Goal: Information Seeking & Learning: Check status

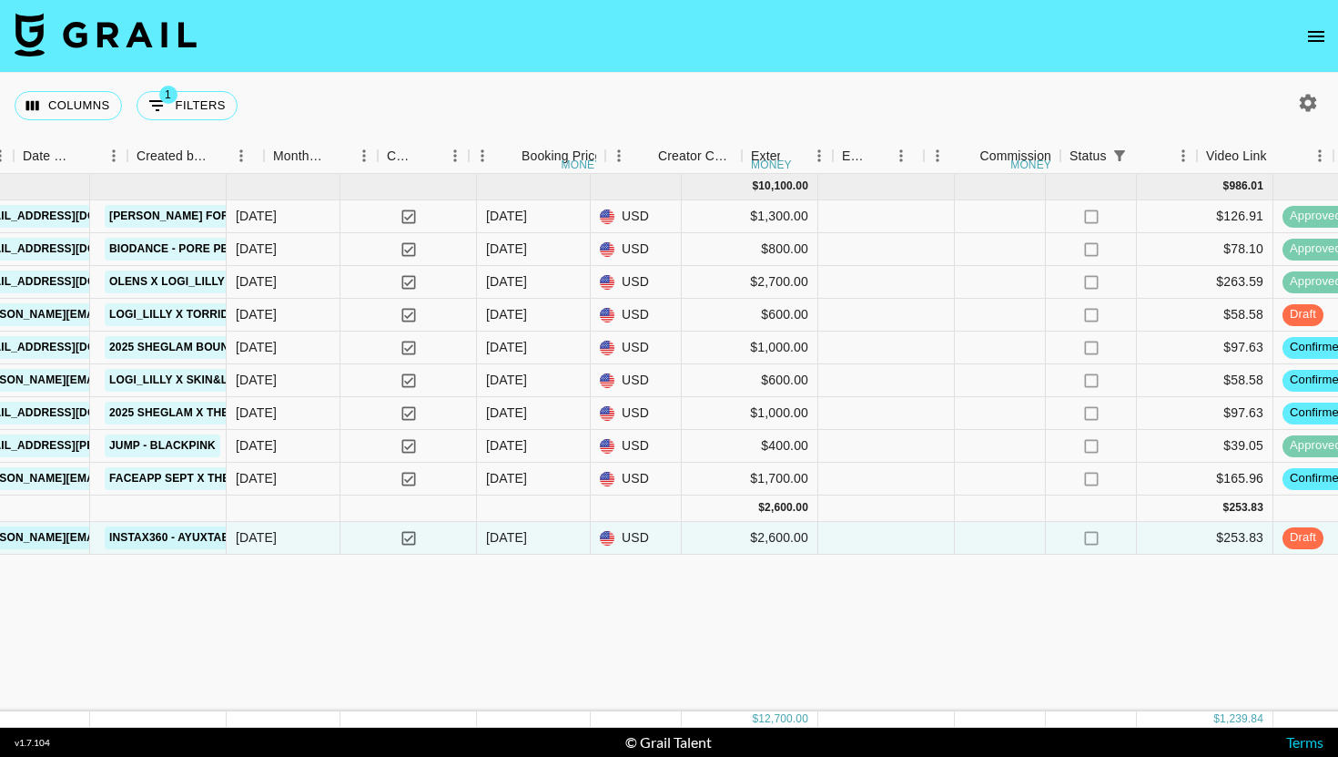
scroll to position [0, 1393]
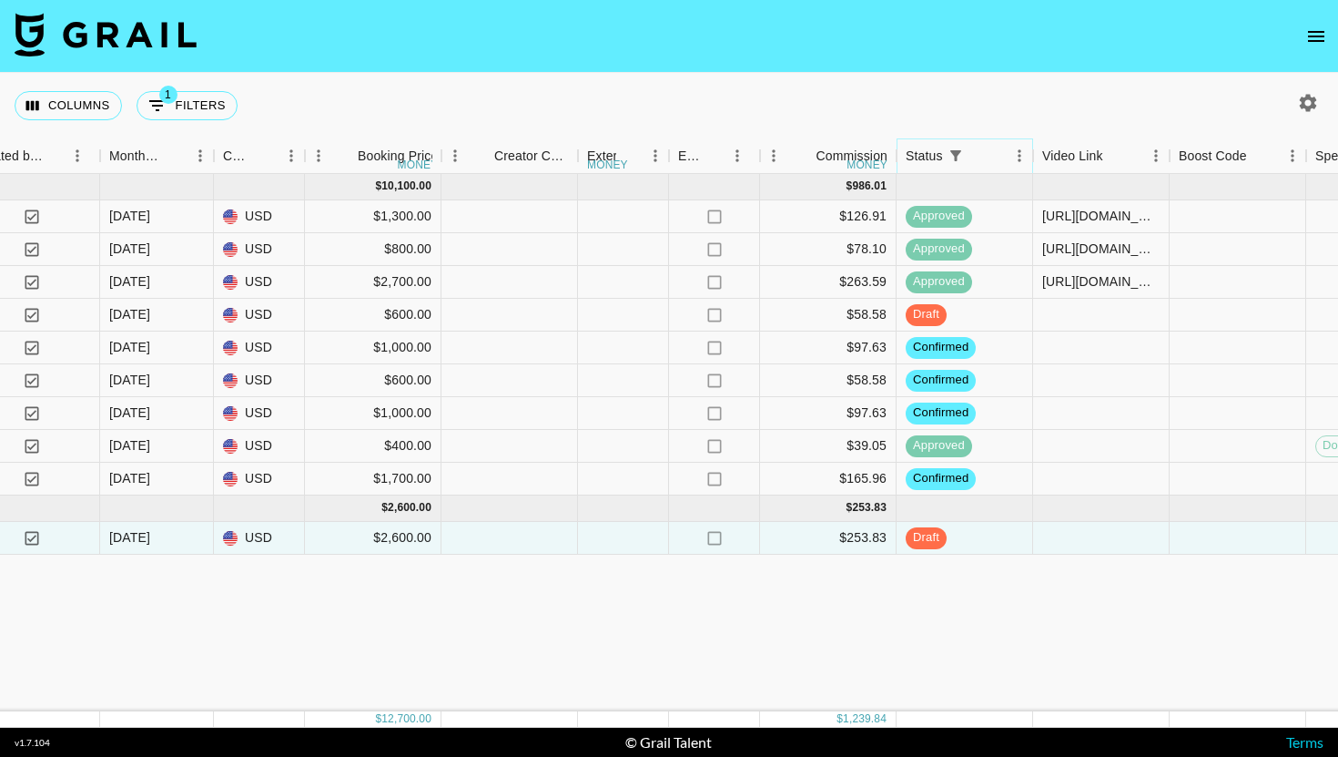
click at [978, 152] on icon "Sort" at bounding box center [981, 155] width 16 height 16
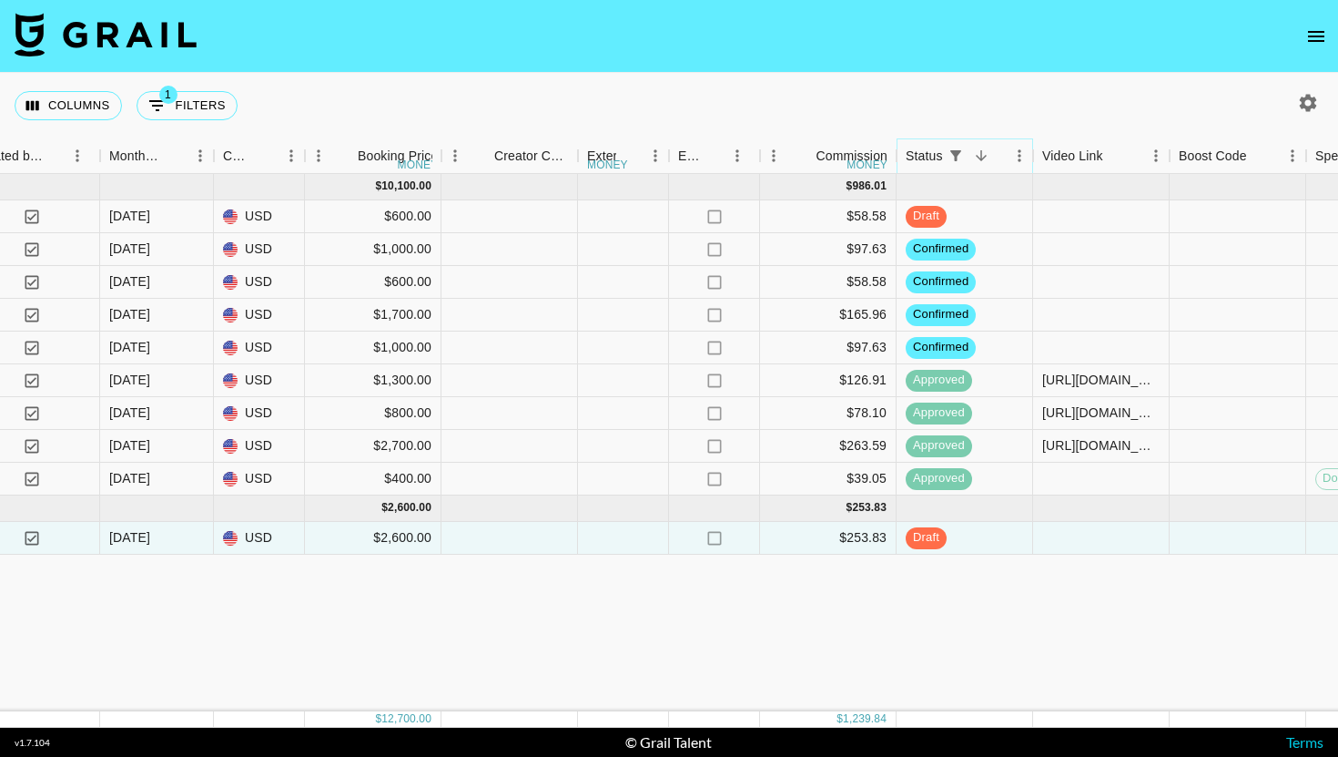
click at [953, 152] on icon "Show filters" at bounding box center [955, 155] width 11 height 11
select select "status"
select select "not"
select select "cancelled"
select select "talentName"
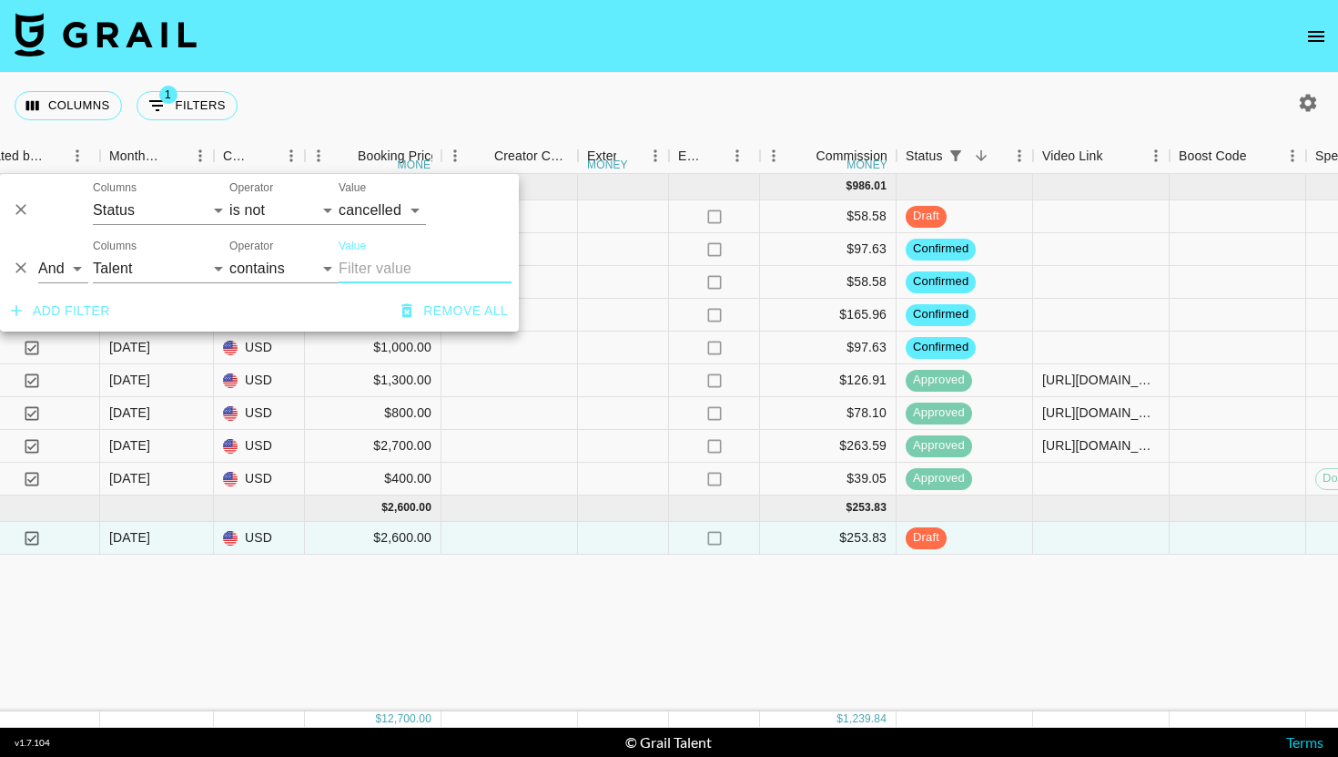
click at [435, 304] on button "Remove all" at bounding box center [454, 311] width 121 height 34
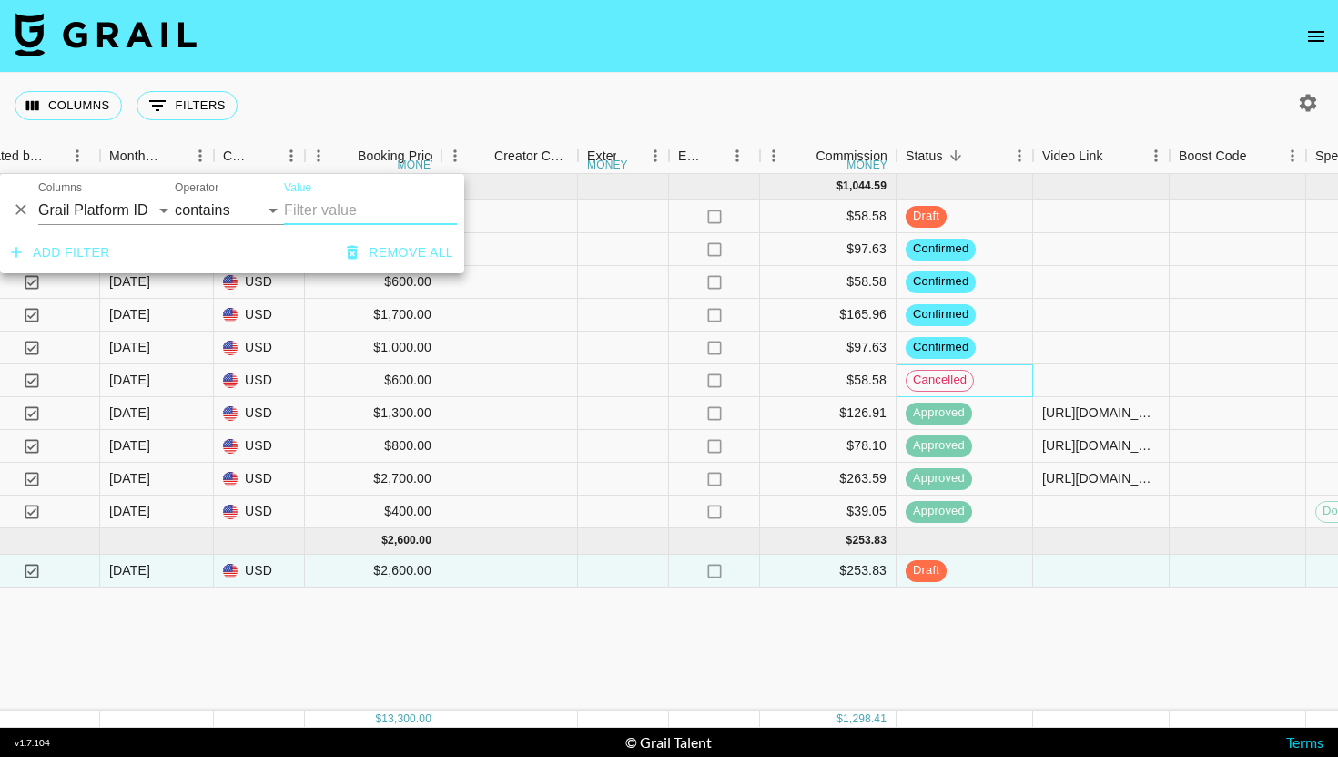
click at [985, 378] on div "cancelled" at bounding box center [965, 380] width 137 height 33
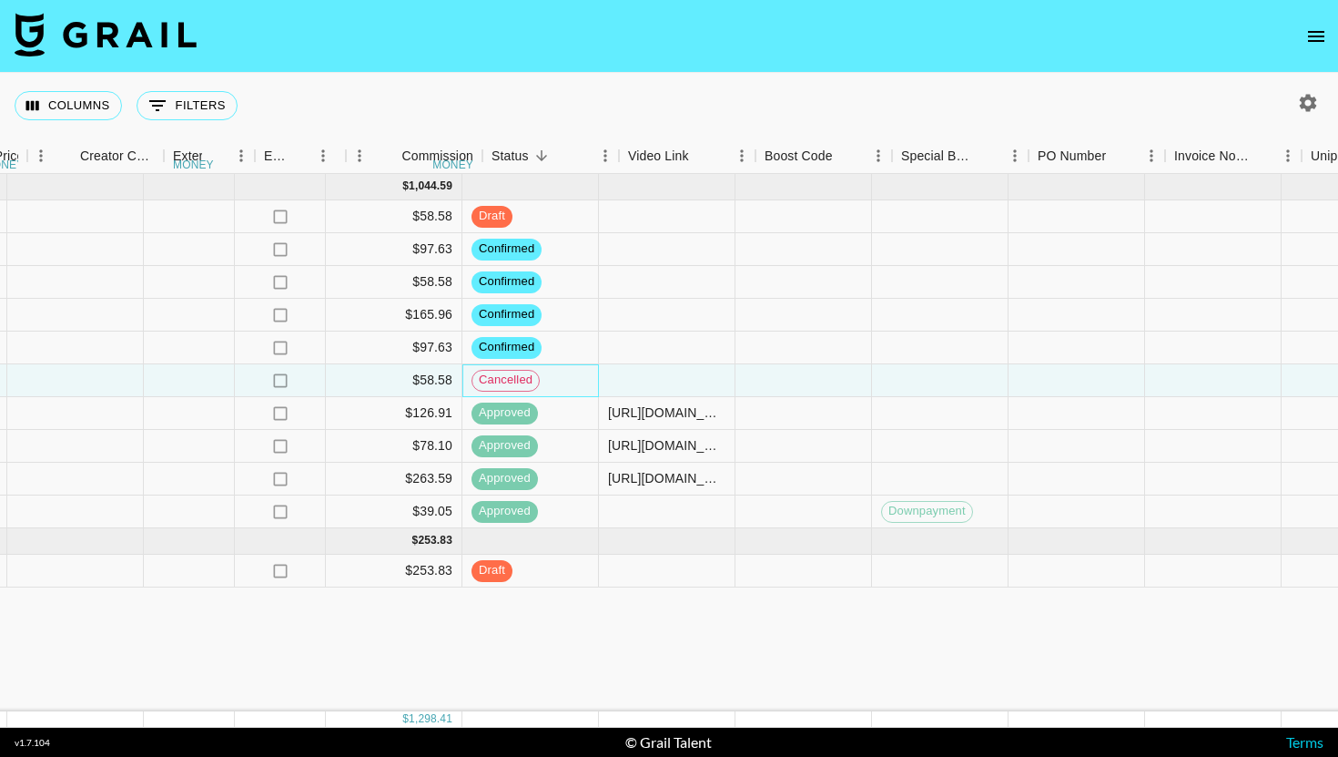
scroll to position [0, 1917]
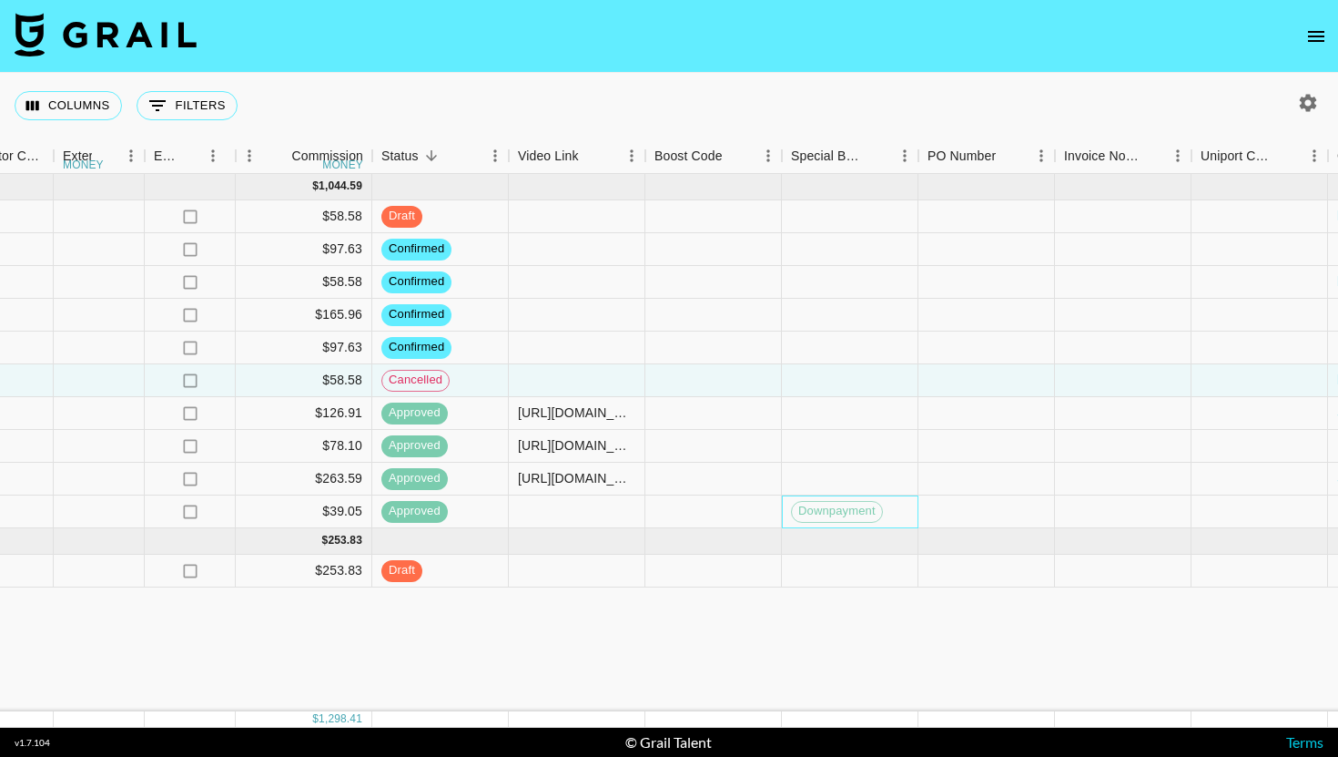
click at [823, 521] on div "Downpayment" at bounding box center [837, 512] width 92 height 22
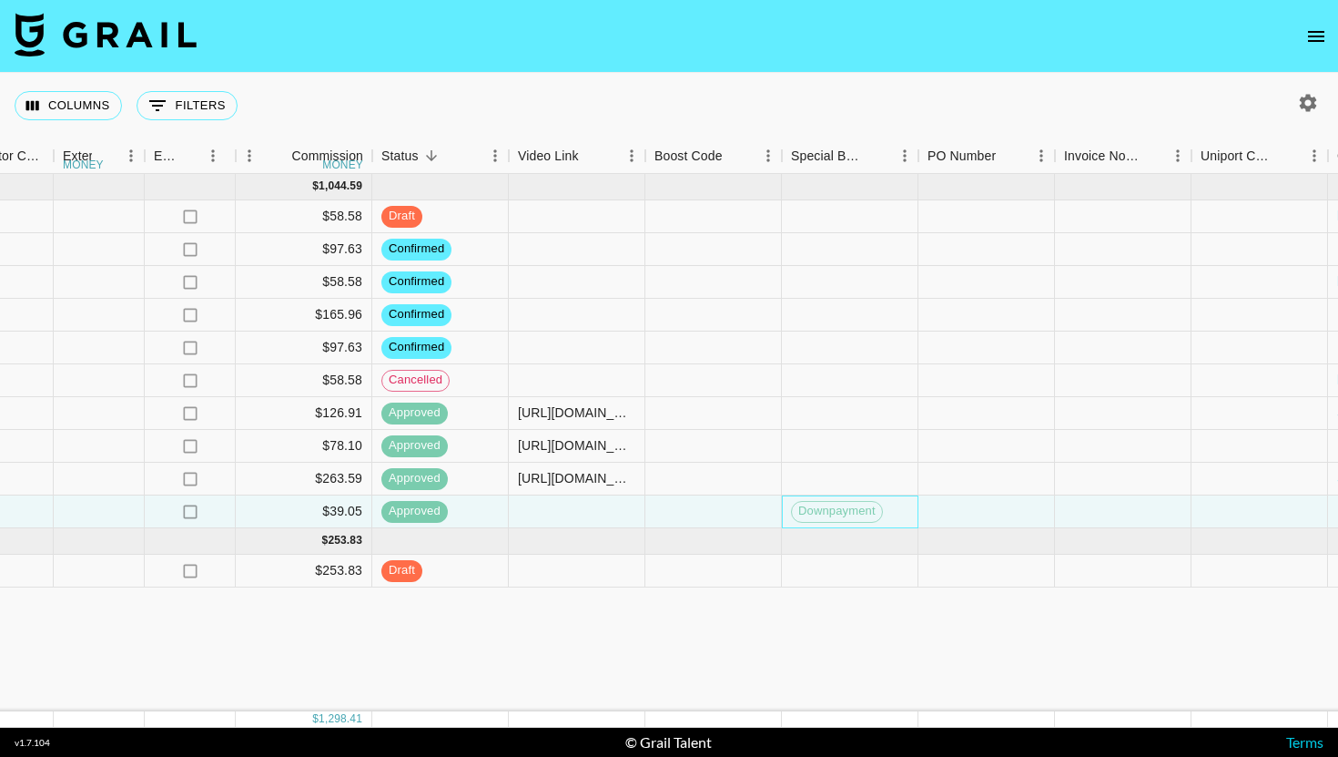
click at [833, 506] on span "Downpayment" at bounding box center [837, 511] width 90 height 17
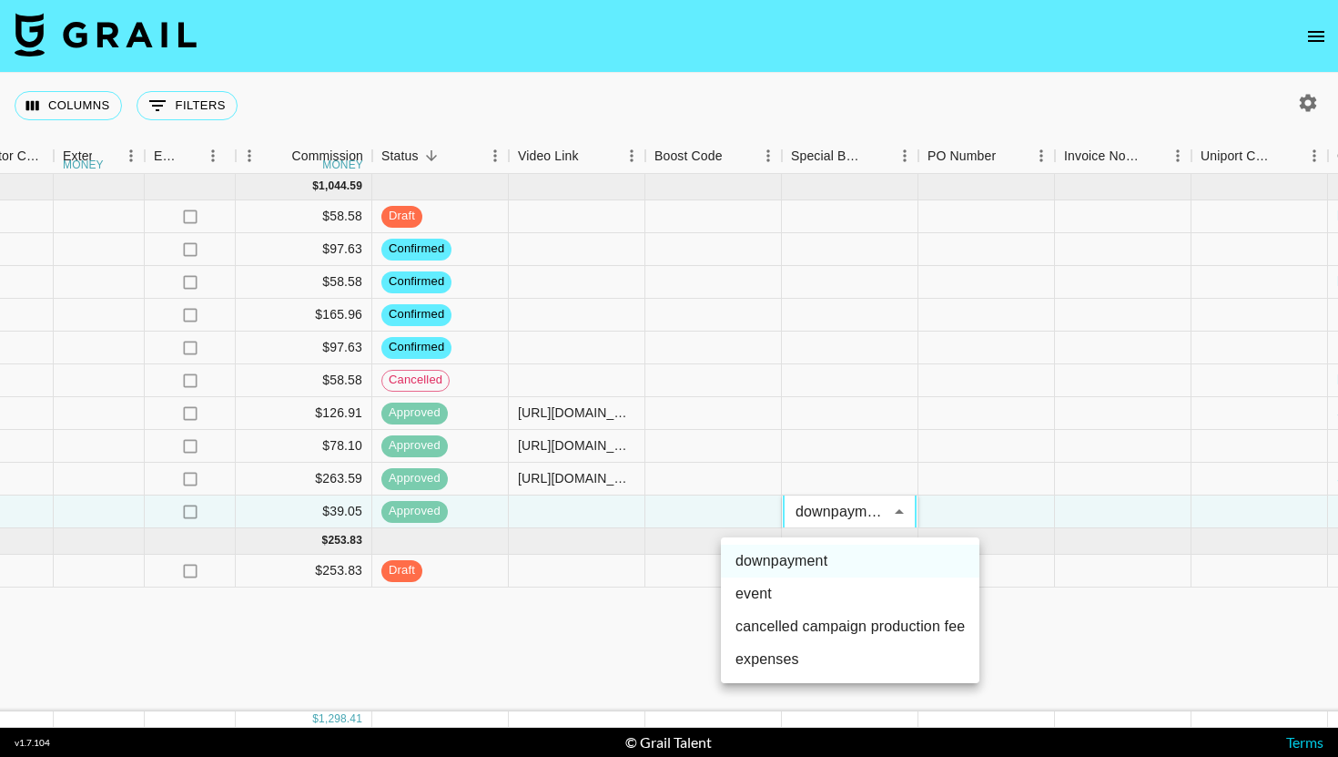
click at [865, 634] on li "cancelled campaign production fee" at bounding box center [850, 626] width 259 height 33
type input "cancelled campaign production fee"
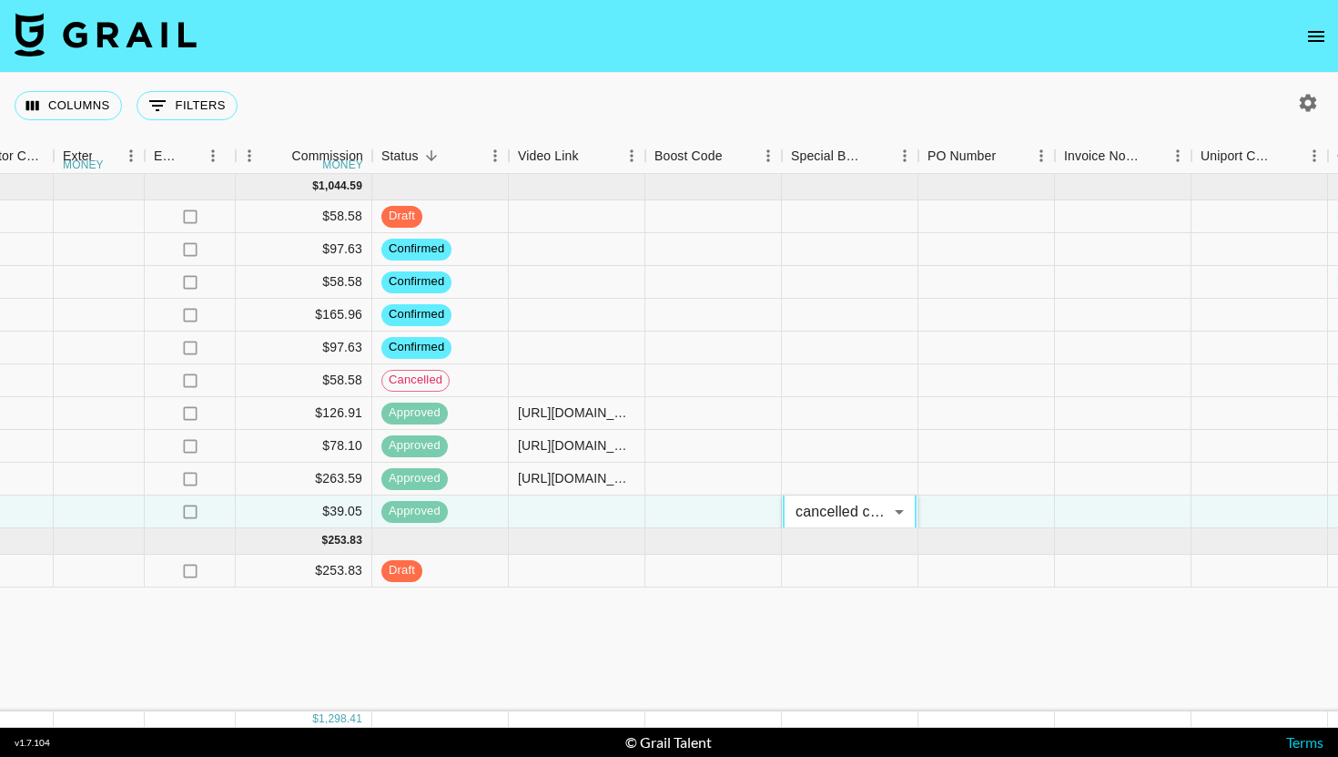
click at [876, 631] on div "[DATE] ( 10 ) $ 10,700.00 $ 1,044.59 UxxH4E1VYrUjss1BoC2N recUH13UUGZYygGHZ log…" at bounding box center [15, 442] width 3865 height 537
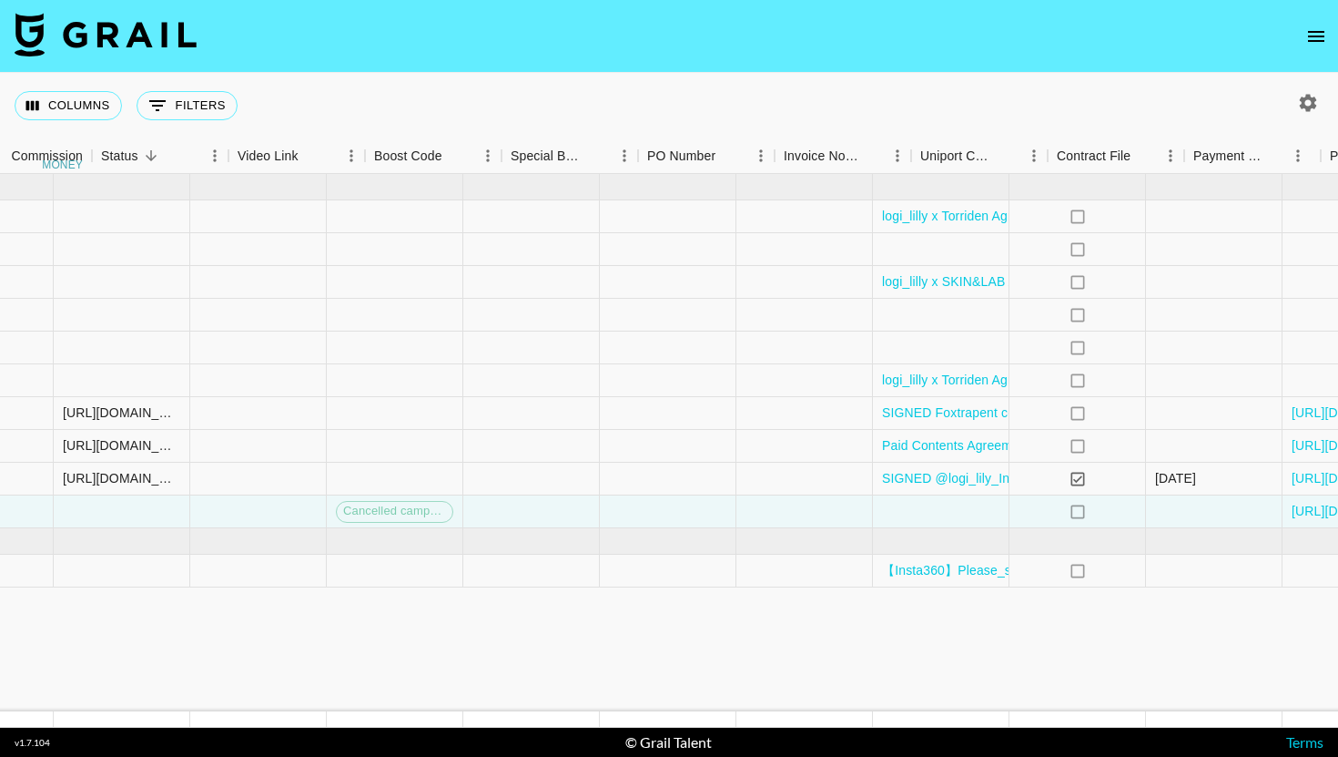
scroll to position [0, 2526]
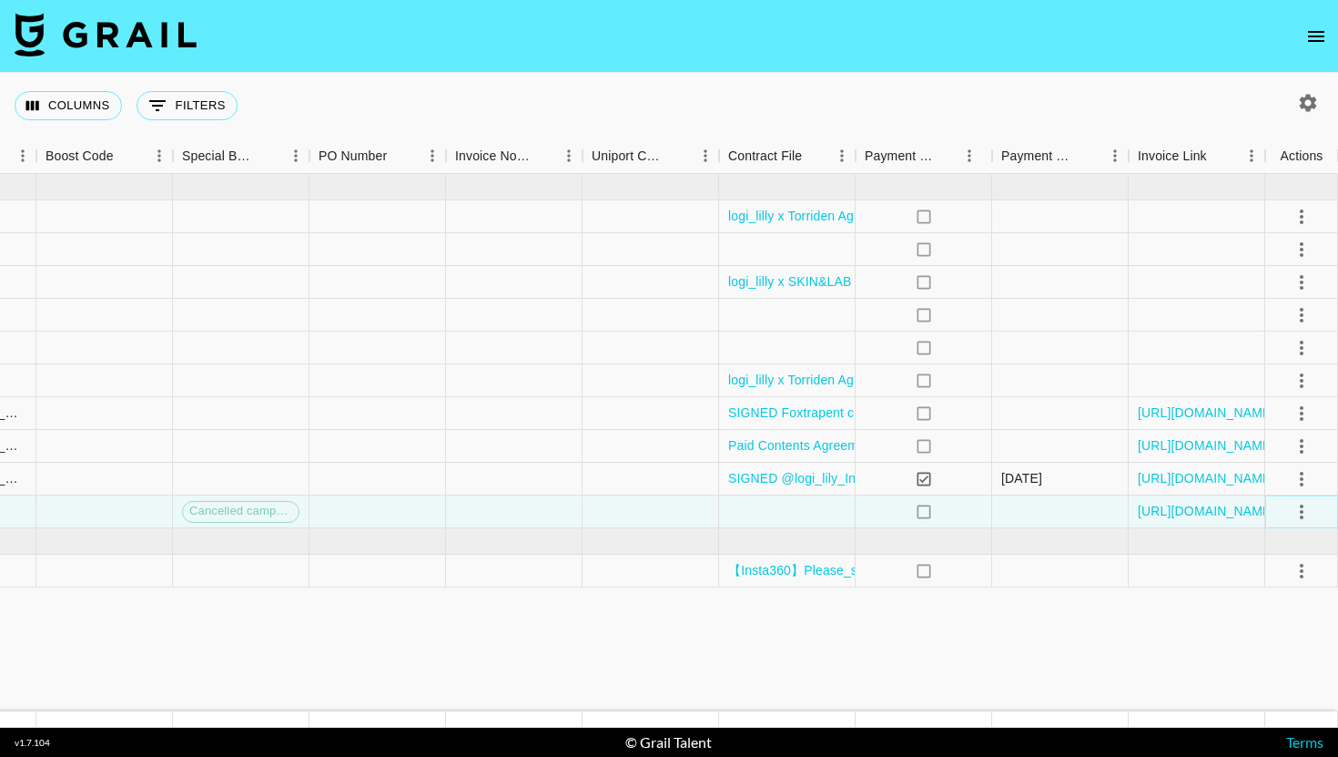
click at [1294, 515] on icon "select merge strategy" at bounding box center [1302, 512] width 22 height 22
click at [1246, 507] on link "[URL][DOMAIN_NAME]" at bounding box center [1206, 511] width 137 height 18
click at [1165, 479] on link "[URL][DOMAIN_NAME]" at bounding box center [1206, 478] width 137 height 18
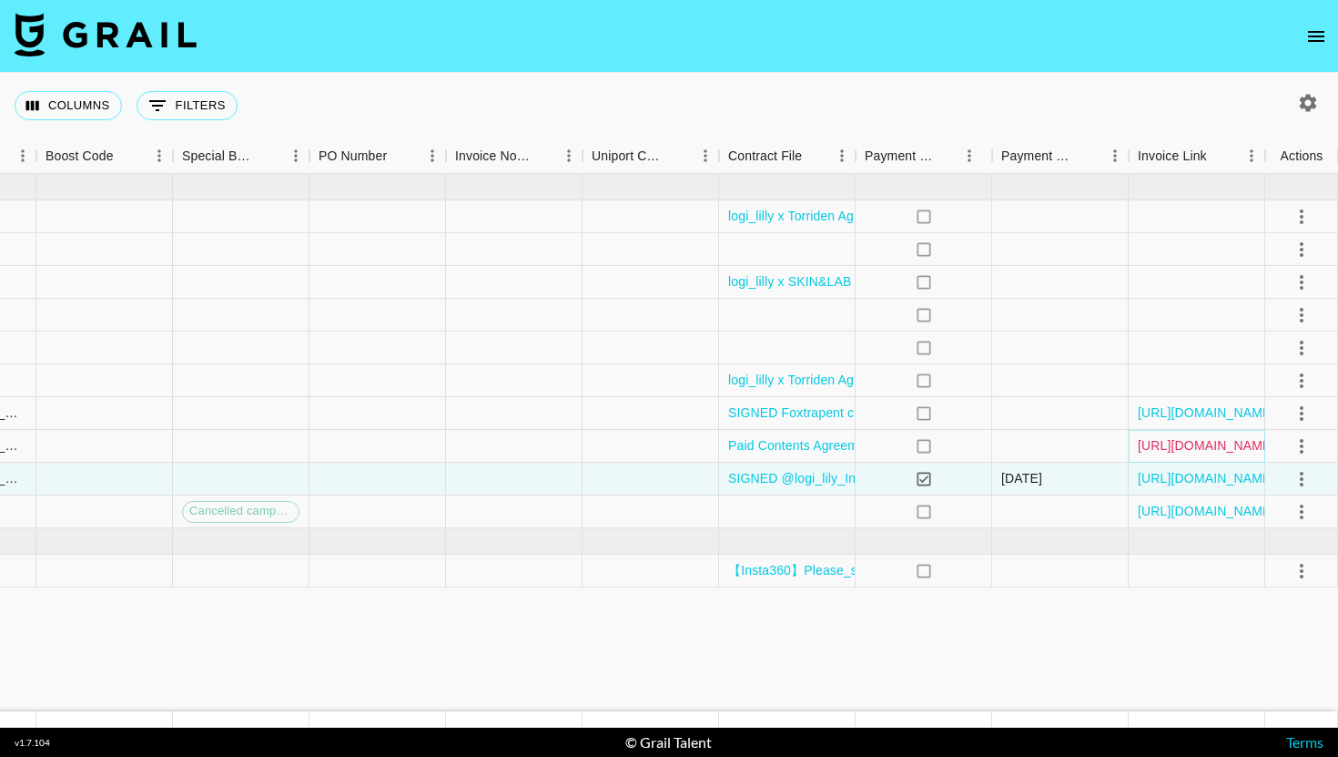
click at [1189, 442] on link "[URL][DOMAIN_NAME]" at bounding box center [1206, 445] width 137 height 18
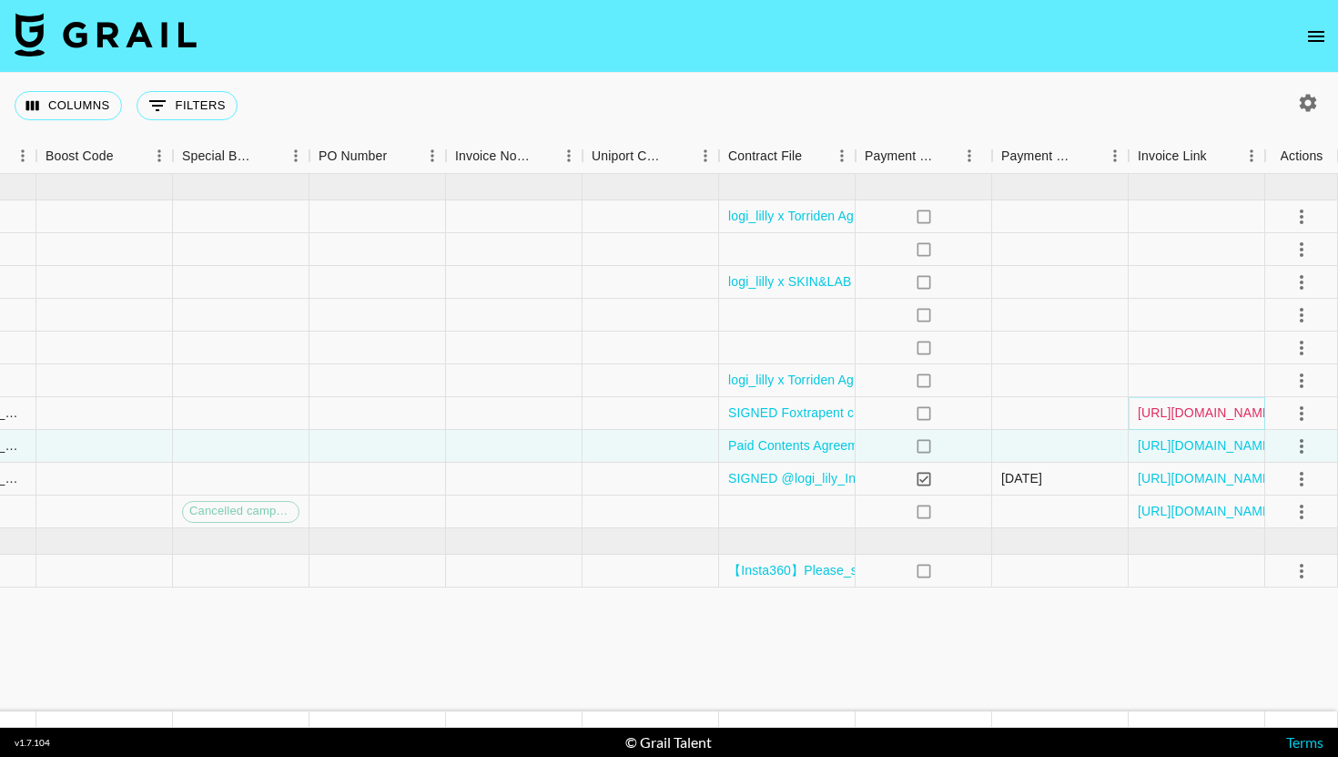
click at [1144, 412] on link "[URL][DOMAIN_NAME]" at bounding box center [1206, 412] width 137 height 18
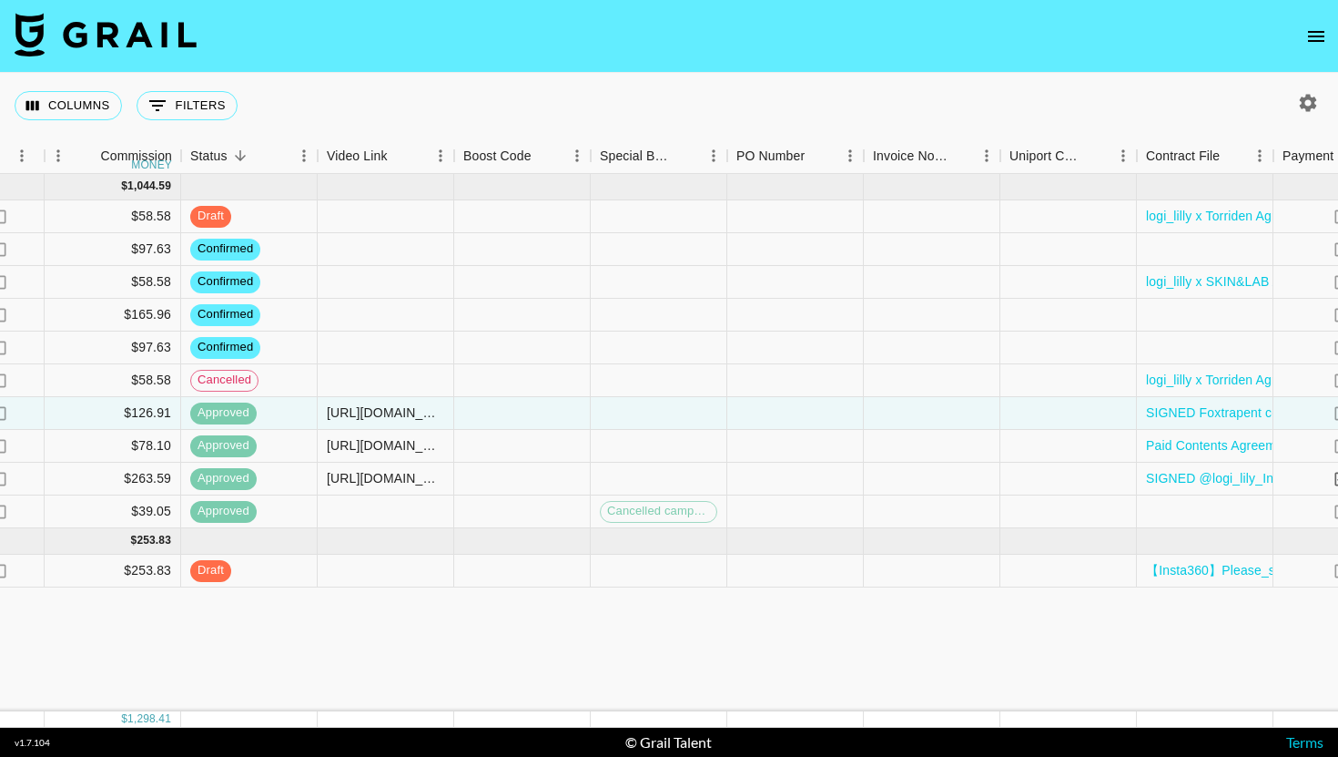
scroll to position [0, 1945]
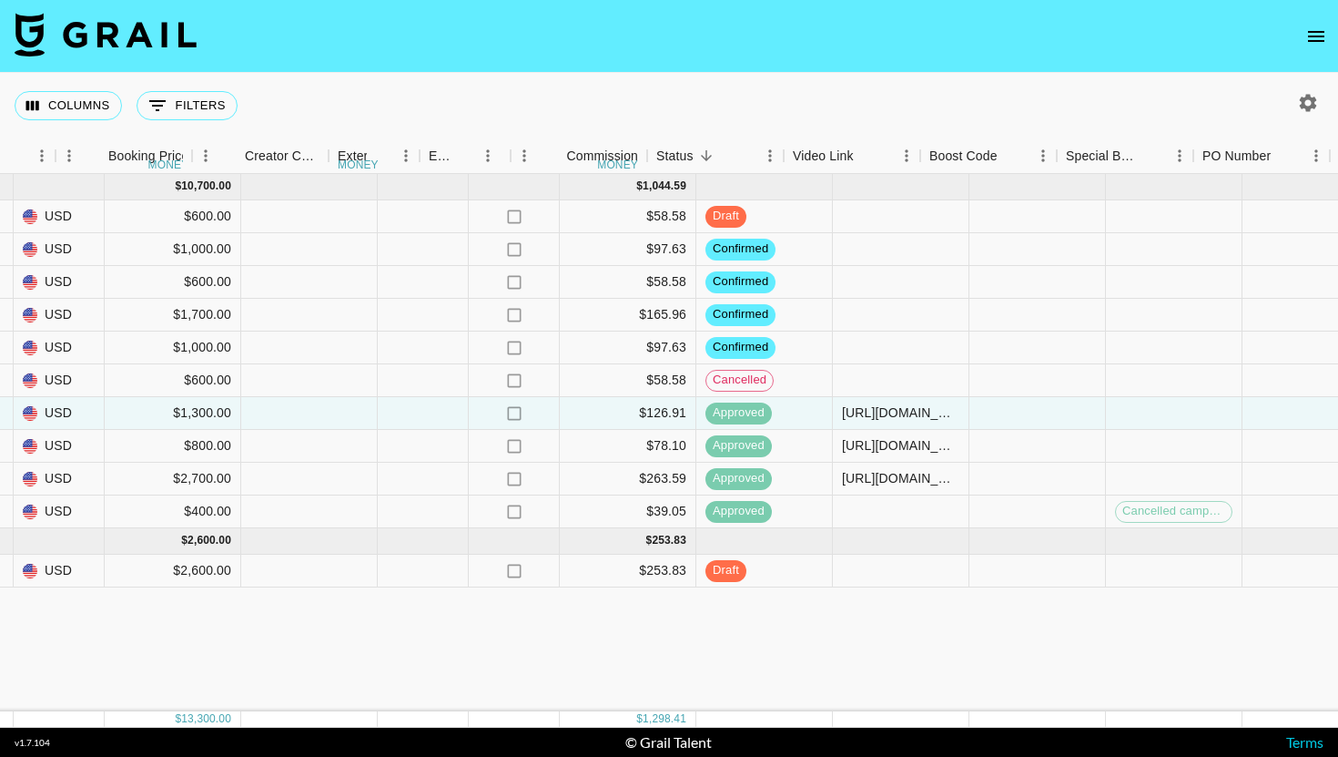
scroll to position [0, 1584]
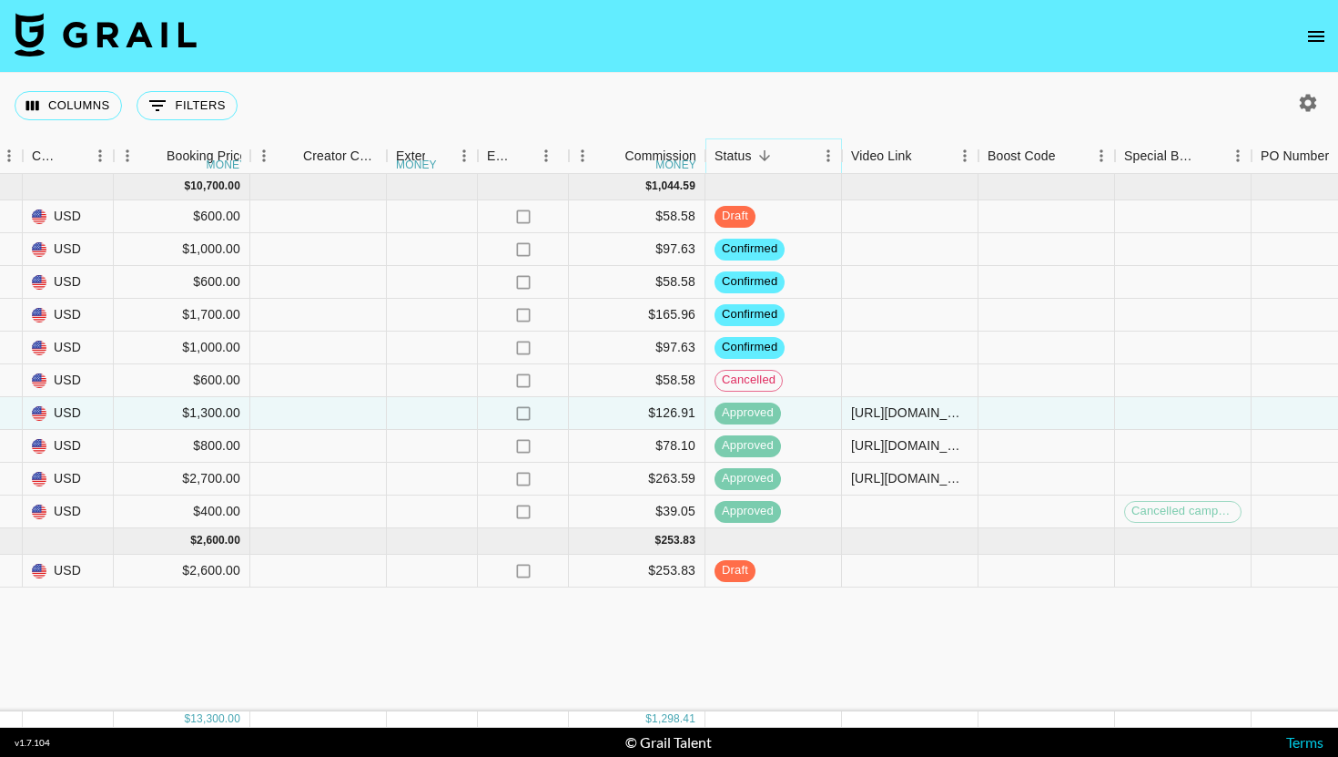
click at [763, 163] on icon "Sort" at bounding box center [765, 155] width 16 height 16
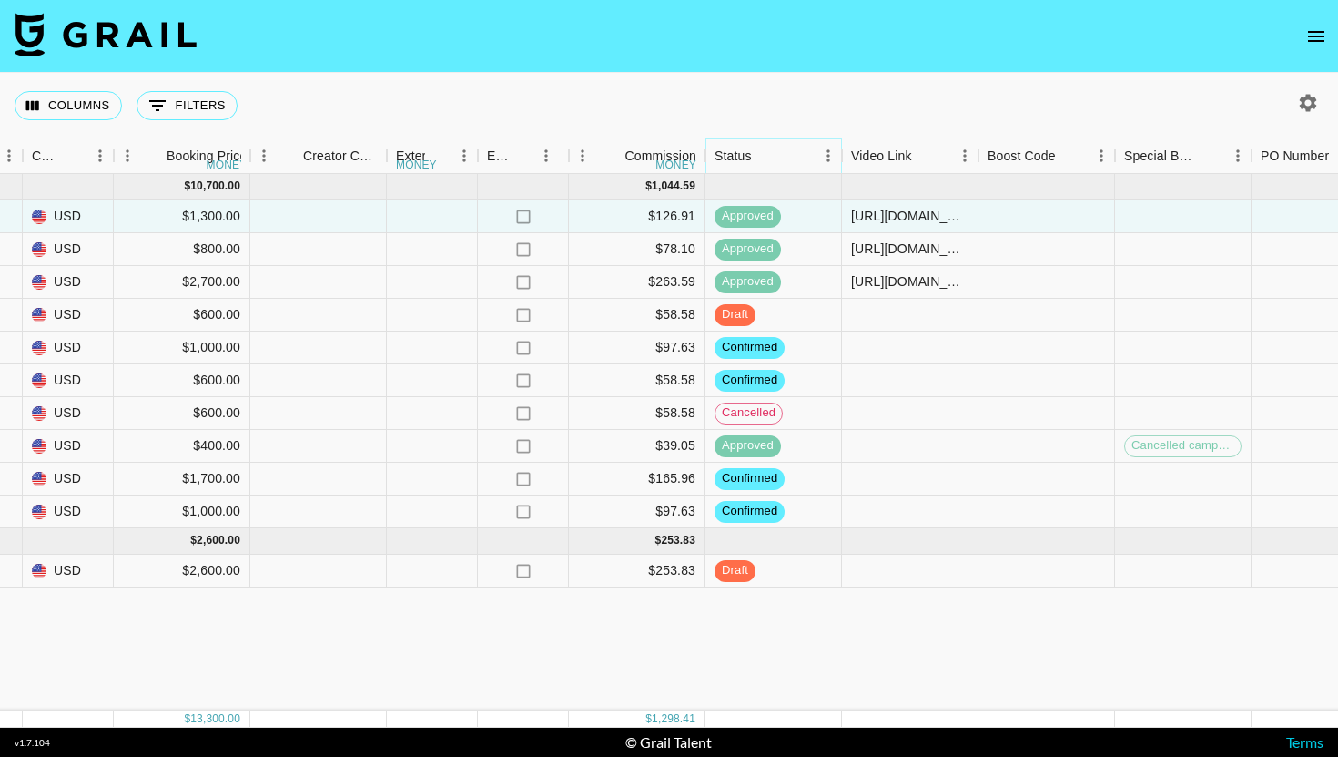
click at [833, 152] on div "Status" at bounding box center [842, 156] width 22 height 36
click at [827, 153] on icon "Menu" at bounding box center [828, 156] width 18 height 18
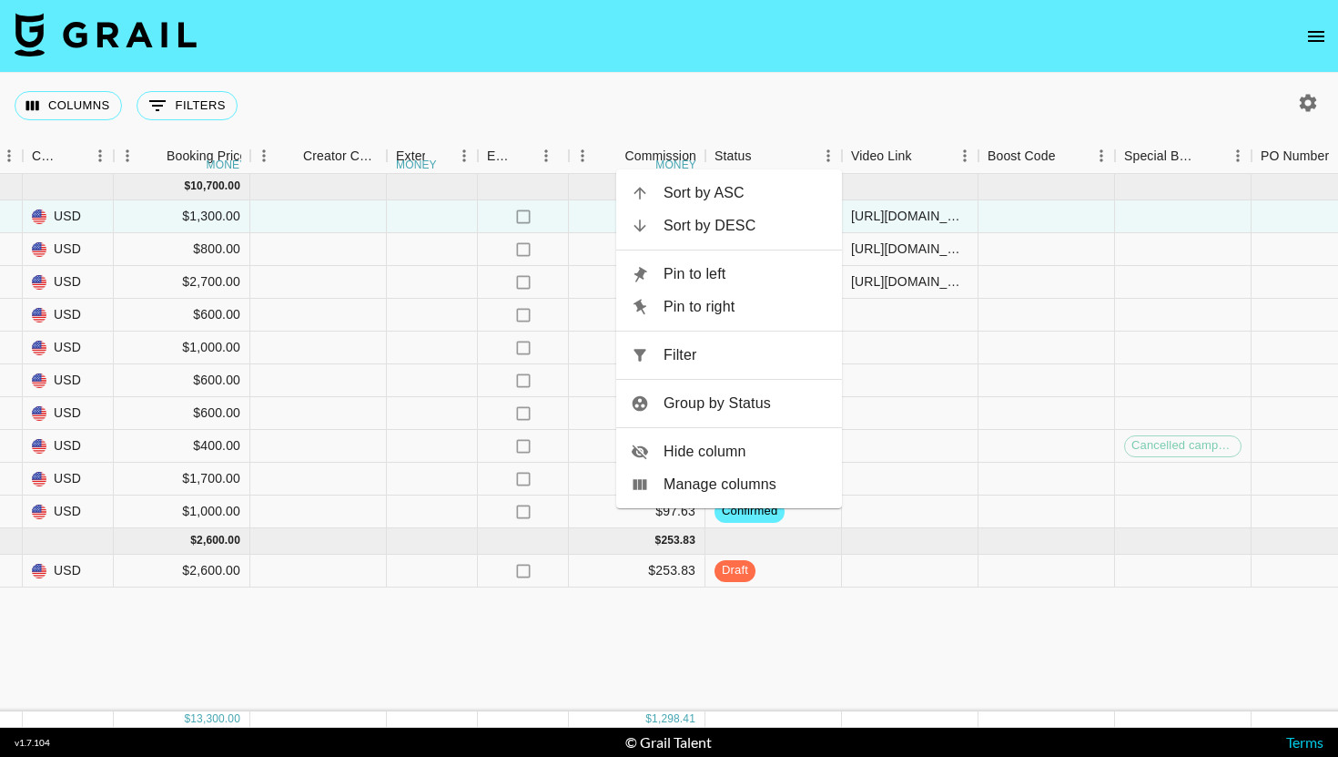
click at [743, 366] on li "Filter" at bounding box center [729, 355] width 226 height 33
select select "status"
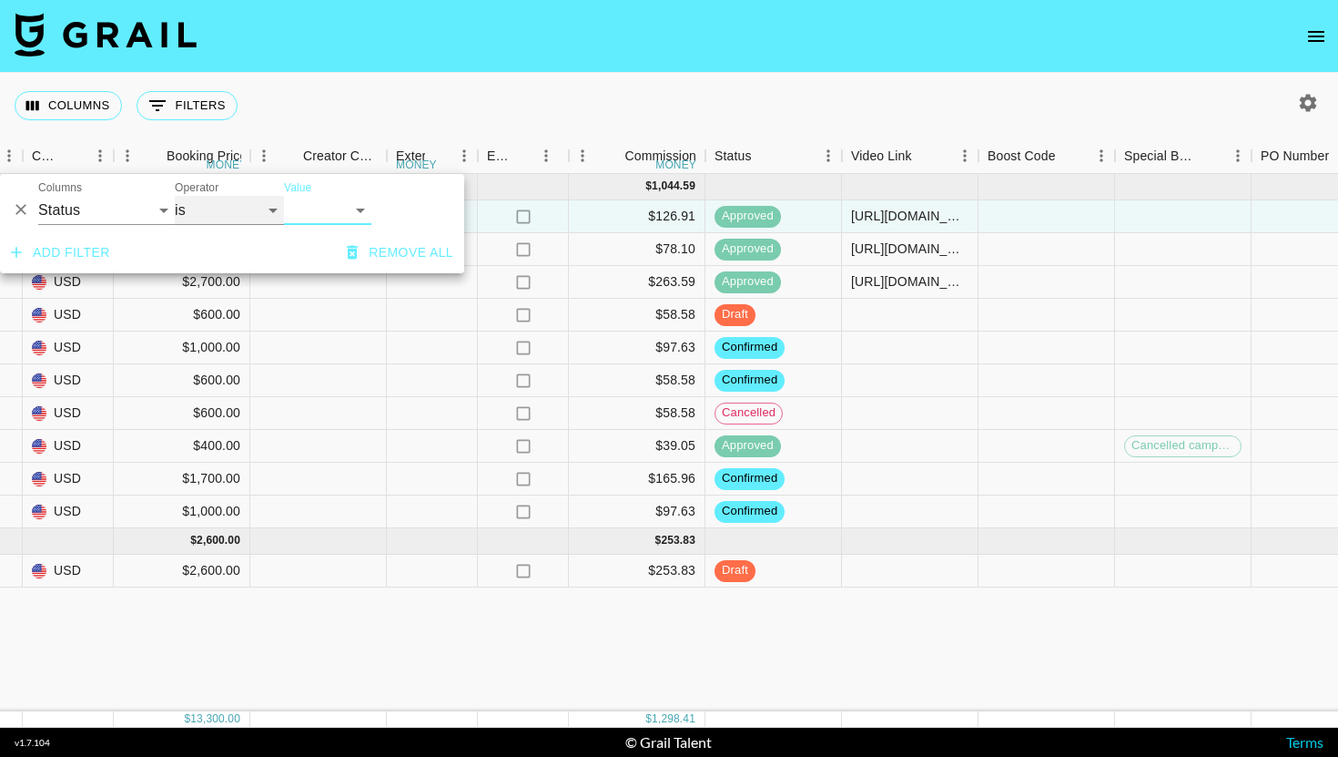
click at [250, 203] on select "is is not is any of is not any of" at bounding box center [229, 210] width 109 height 29
select select "not"
click at [175, 196] on select "is is not is any of is not any of" at bounding box center [229, 210] width 109 height 29
click at [318, 216] on select "confirmed declined draft posted approved cancelled badDebt" at bounding box center [327, 210] width 87 height 29
select select "cancelled"
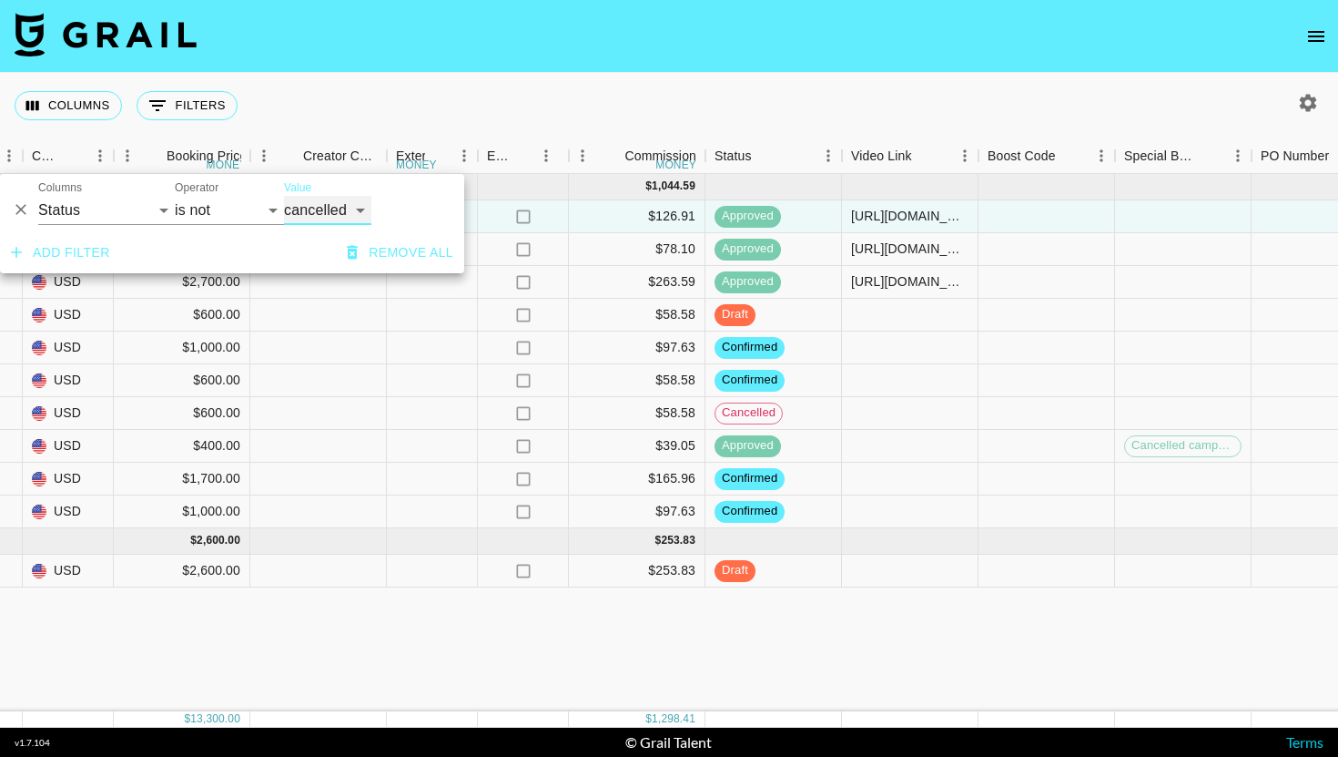
click at [284, 196] on select "confirmed declined draft posted approved cancelled badDebt" at bounding box center [327, 210] width 87 height 29
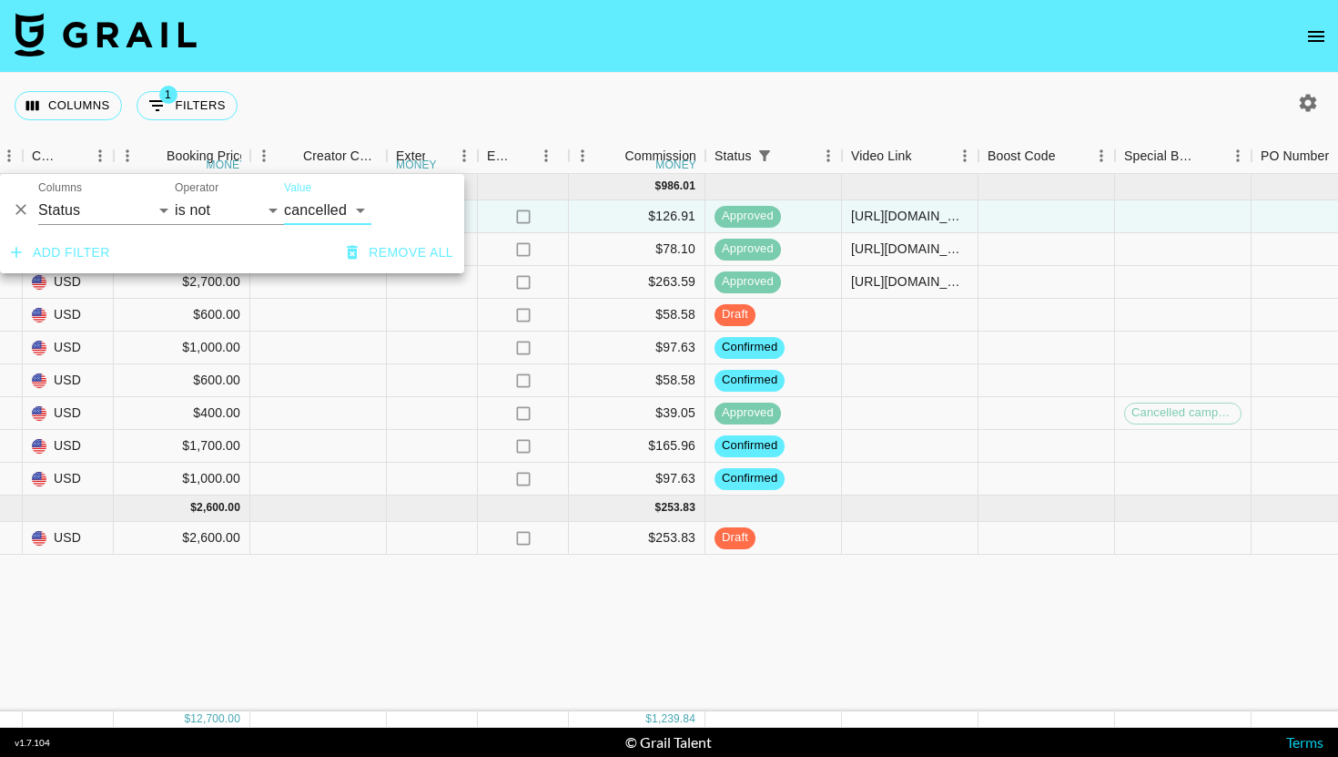
click at [430, 588] on div "[DATE] ( 9 ) $ 10,100.00 $ 986.01 0tEJNGE29JOCScQ5o86v recNsaUyf2NK2U7sN logi_l…" at bounding box center [348, 442] width 3865 height 537
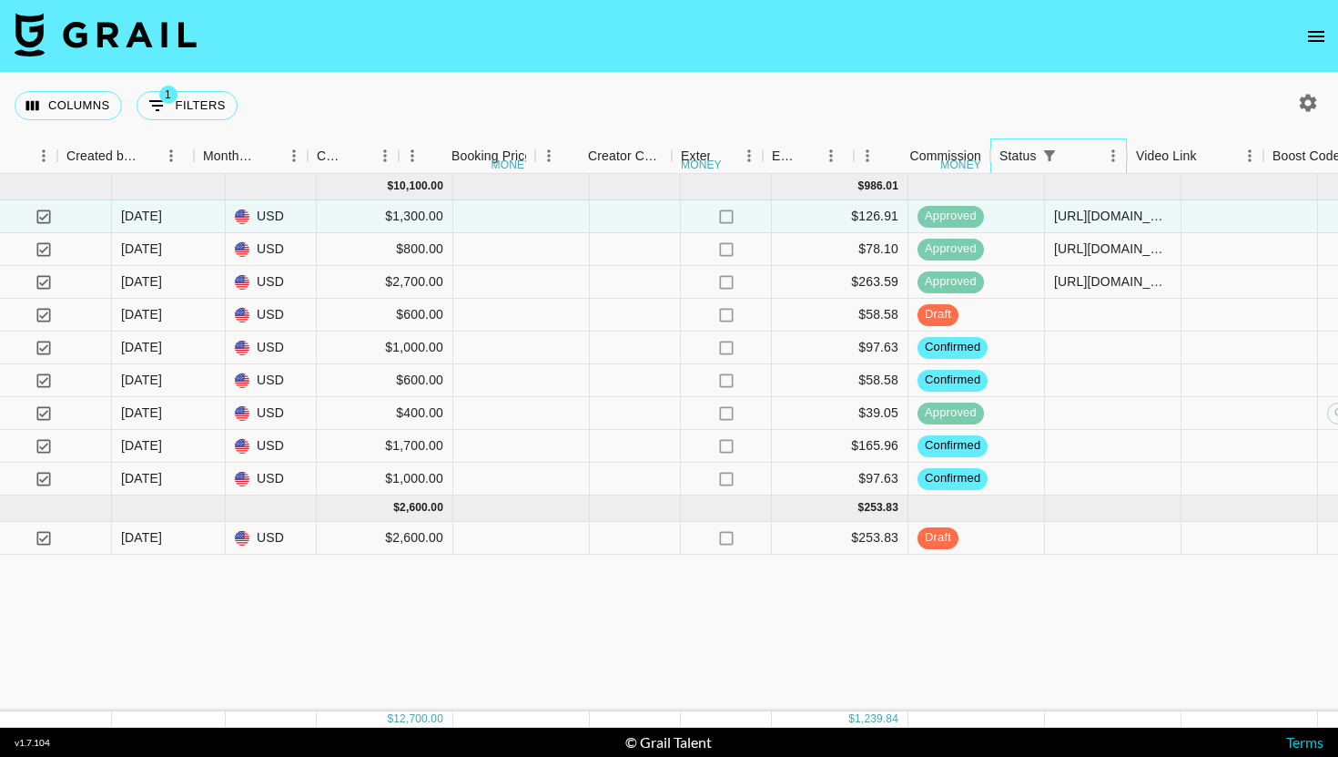
scroll to position [0, 1445]
